Goal: Information Seeking & Learning: Check status

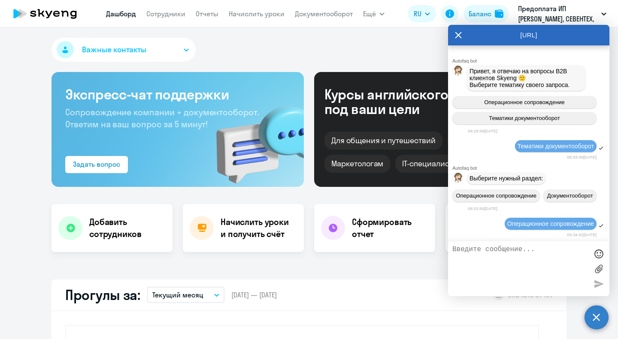
select select "30"
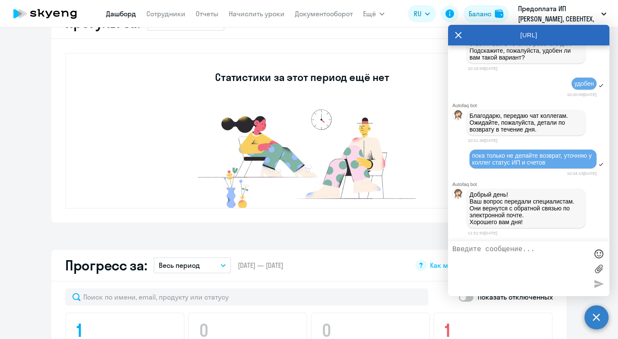
scroll to position [2071, 0]
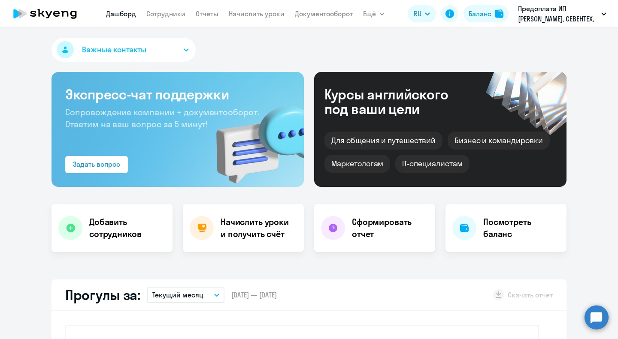
select select "30"
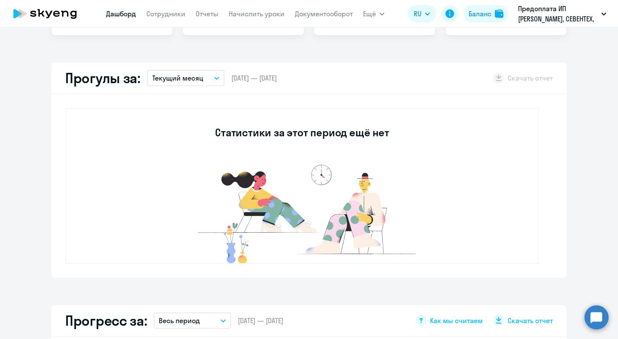
scroll to position [215, 0]
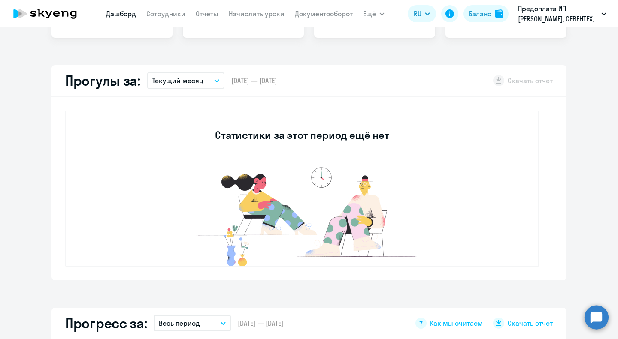
click at [58, 16] on icon at bounding box center [56, 14] width 6 height 6
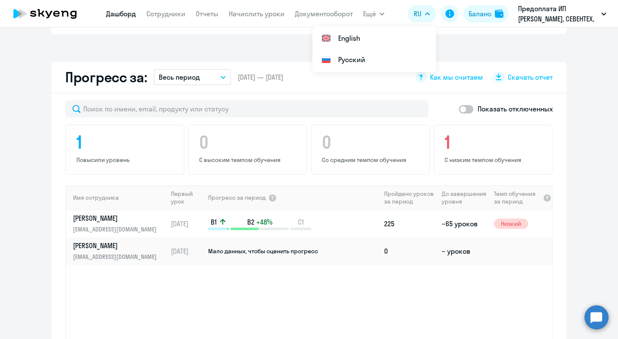
scroll to position [472, 0]
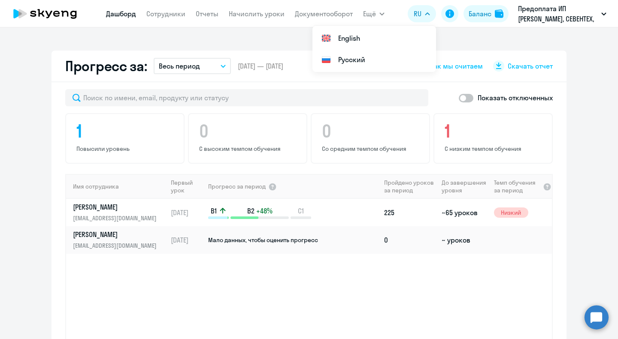
click at [580, 88] on app-progress-dashboard "Прогресс за: Весь период – [DATE] — [DATE] Как мы считаем Скачать отчет Показат…" at bounding box center [309, 224] width 618 height 346
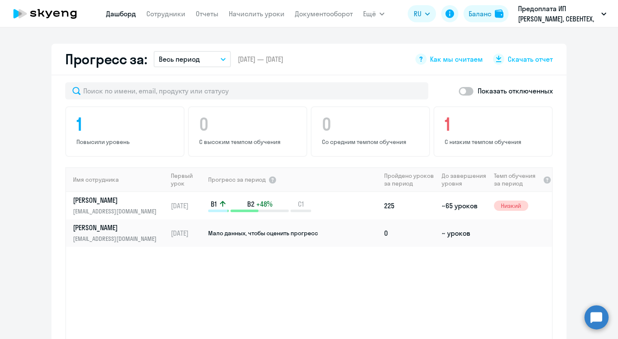
scroll to position [468, 0]
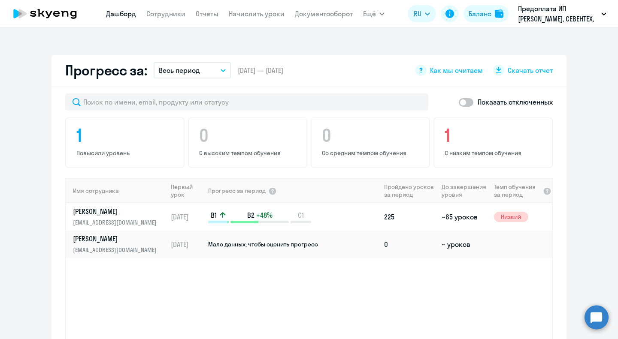
click at [51, 13] on icon at bounding box center [48, 14] width 7 height 7
click at [61, 13] on icon at bounding box center [45, 13] width 76 height 21
click at [43, 12] on icon at bounding box center [40, 13] width 7 height 8
click at [62, 13] on icon at bounding box center [64, 14] width 7 height 6
click at [52, 11] on icon at bounding box center [45, 13] width 76 height 21
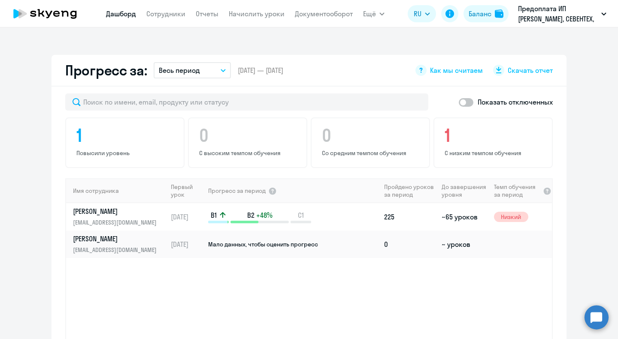
click at [40, 16] on icon at bounding box center [45, 13] width 76 height 21
click at [48, 17] on icon at bounding box center [48, 14] width 7 height 7
